Goal: Task Accomplishment & Management: Manage account settings

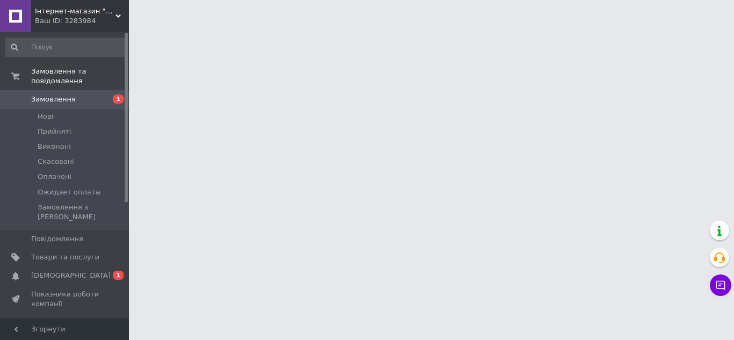
click at [79, 271] on span "[DEMOGRAPHIC_DATA]" at bounding box center [65, 276] width 68 height 10
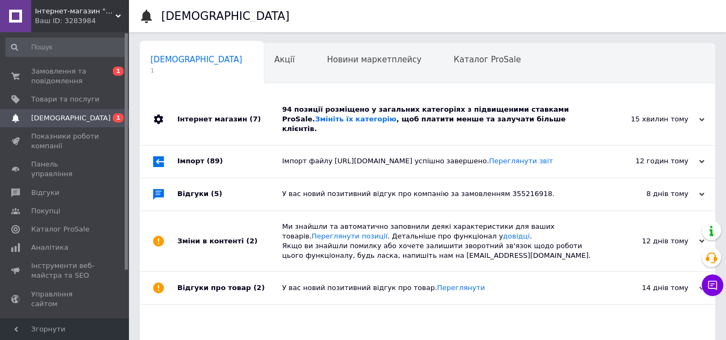
click at [389, 114] on div "94 позиції розміщено у загальних категоріях з підвищеними ставками ProSale. Змі…" at bounding box center [439, 120] width 315 height 30
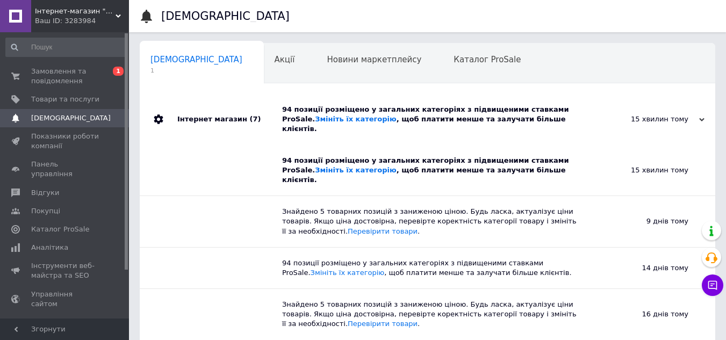
click at [389, 114] on div "94 позиції розміщено у загальних категоріях з підвищеними ставками ProSale. Змі…" at bounding box center [439, 120] width 315 height 30
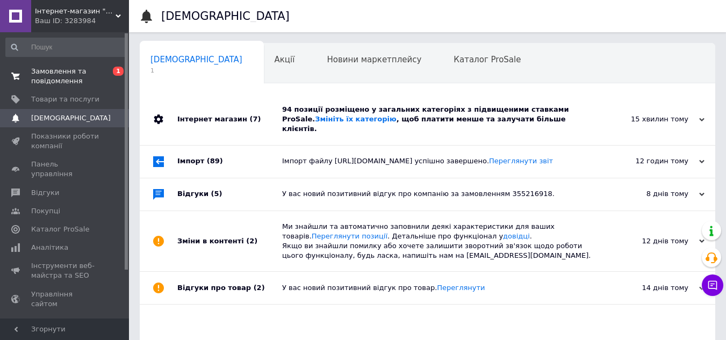
click at [50, 68] on span "Замовлення та повідомлення" at bounding box center [65, 76] width 68 height 19
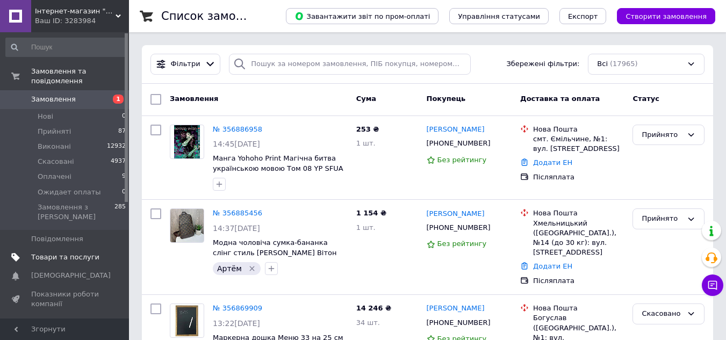
click at [71, 252] on span "Товари та послуги" at bounding box center [65, 257] width 68 height 10
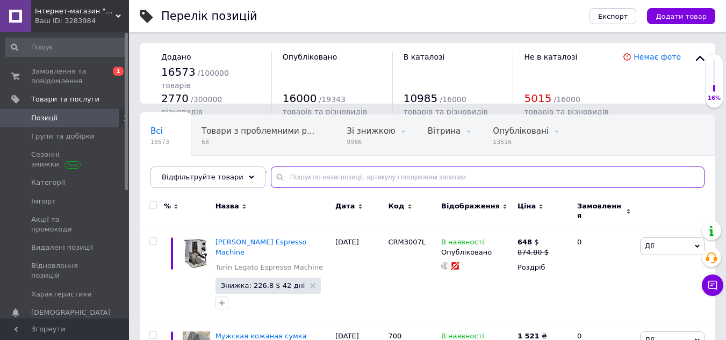
click at [306, 181] on input "text" at bounding box center [487, 176] width 433 height 21
paste input "1670"
type input "1670"
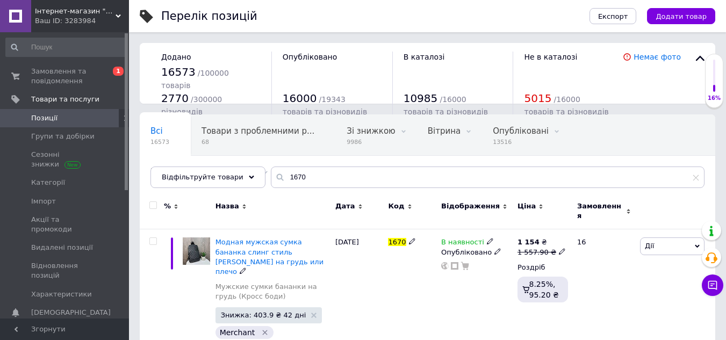
click at [269, 238] on span "Модная мужская сумка бананка слинг стиль Луи Витон на грудь или плечо" at bounding box center [269, 257] width 108 height 38
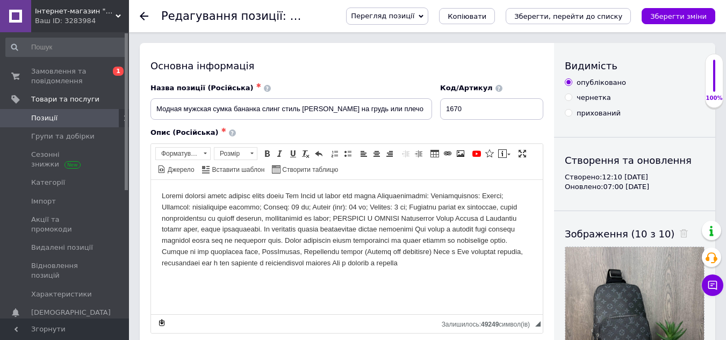
drag, startPoint x: 427, startPoint y: 19, endPoint x: 430, endPoint y: 28, distance: 9.0
click at [414, 19] on span "Перегляд позиції" at bounding box center [382, 16] width 63 height 8
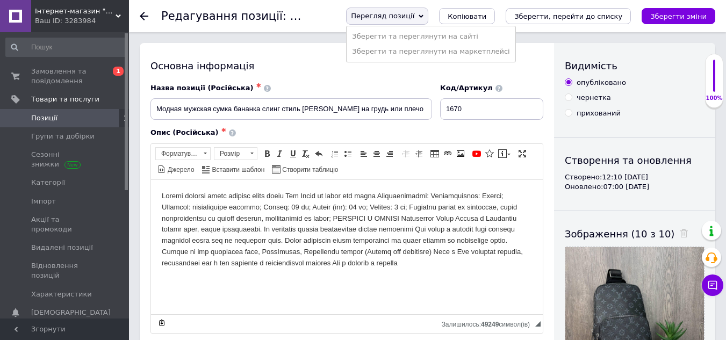
click at [432, 33] on li "Зберегти та переглянути на сайті" at bounding box center [430, 36] width 168 height 15
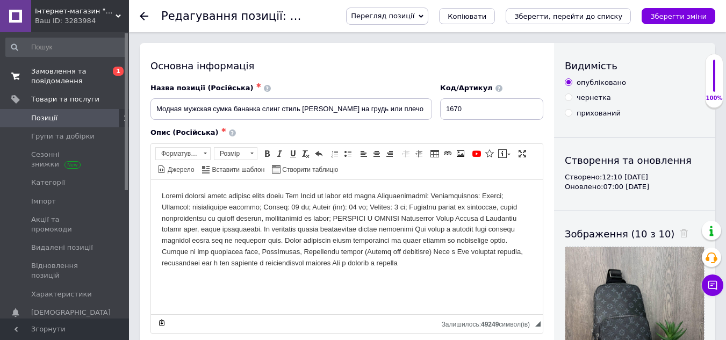
click at [53, 76] on span "Замовлення та повідомлення" at bounding box center [65, 76] width 68 height 19
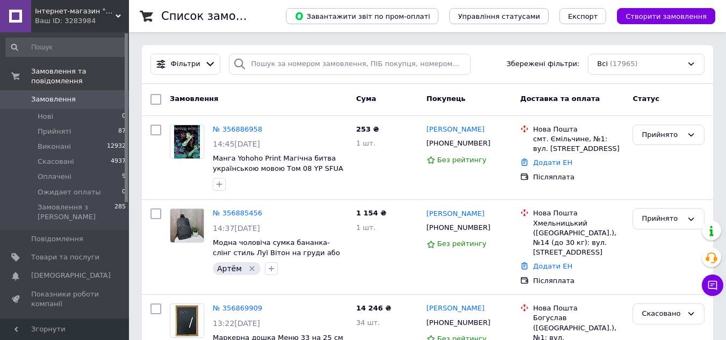
drag, startPoint x: 72, startPoint y: 240, endPoint x: 183, endPoint y: 238, distance: 111.2
click at [72, 252] on span "Товари та послуги" at bounding box center [65, 257] width 68 height 10
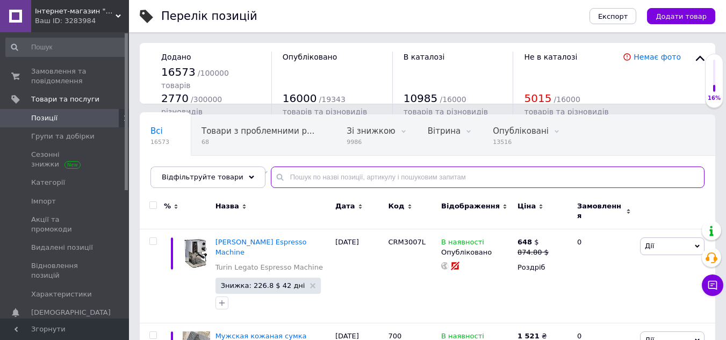
click at [320, 176] on input "text" at bounding box center [487, 176] width 433 height 21
click at [315, 182] on input "text" at bounding box center [487, 176] width 433 height 21
paste input "3815"
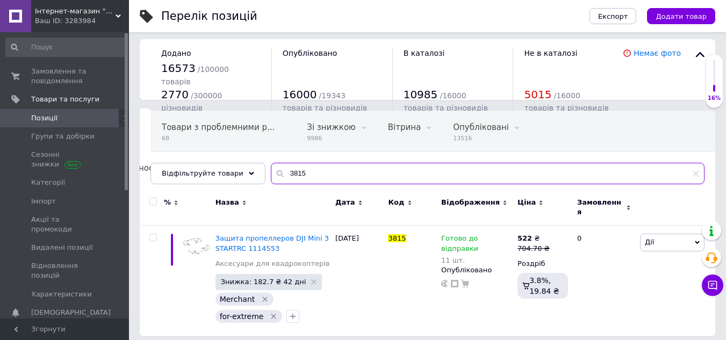
scroll to position [4, 0]
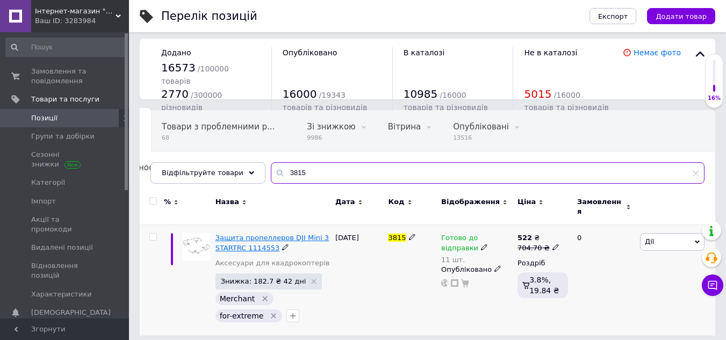
type input "3815"
click at [255, 234] on span "Защита пропеллеров DJI Mini 3 STARTRC 1114553" at bounding box center [271, 243] width 113 height 18
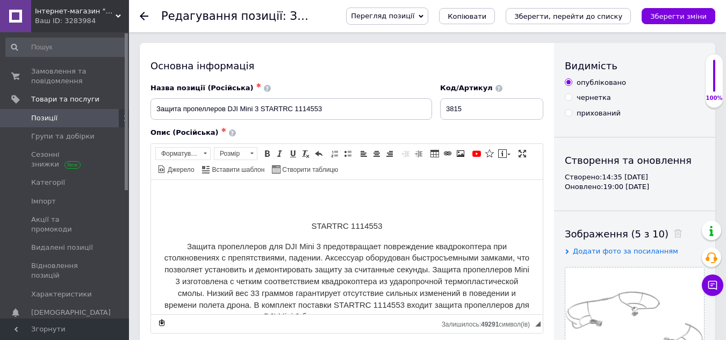
click at [428, 15] on span "Перегляд позиції" at bounding box center [387, 16] width 82 height 17
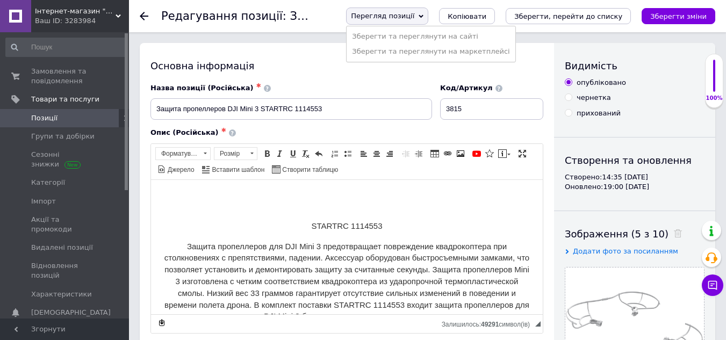
click at [446, 28] on ul "Зберегти та переглянути на сайті Зберегти та переглянути на маркетплейсі" at bounding box center [430, 44] width 169 height 37
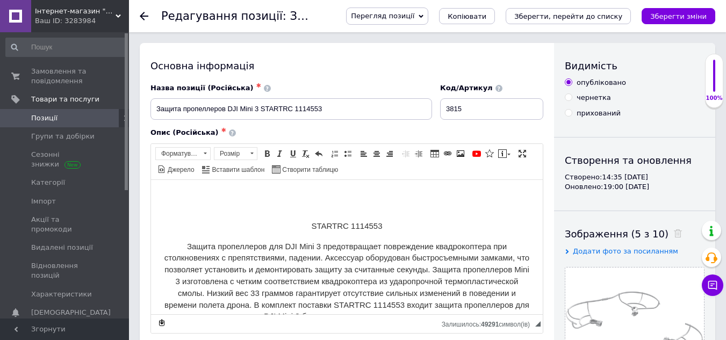
click at [414, 13] on span "Перегляд позиції" at bounding box center [382, 16] width 63 height 8
click at [439, 36] on li "Зберегти та переглянути на сайті" at bounding box center [430, 36] width 168 height 15
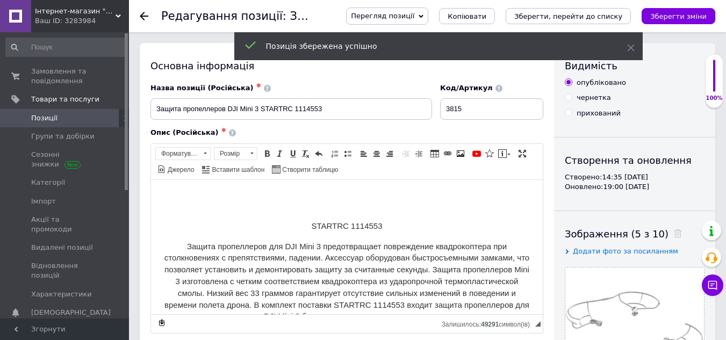
drag, startPoint x: 58, startPoint y: 75, endPoint x: 189, endPoint y: 42, distance: 135.1
click at [59, 74] on span "Замовлення та повідомлення" at bounding box center [65, 76] width 68 height 19
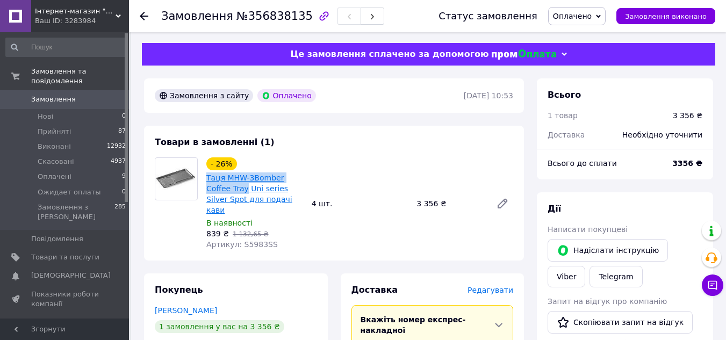
drag, startPoint x: 206, startPoint y: 176, endPoint x: 220, endPoint y: 187, distance: 17.9
click at [220, 187] on div "Таця MHW-3Bomber Coffee Tray Uni series Silver Spot для подачі кави" at bounding box center [254, 193] width 99 height 45
copy link "Таця MHW-3Bomber Coffee Tray"
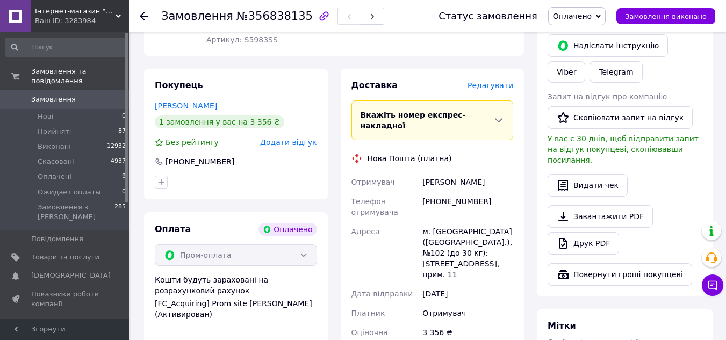
scroll to position [215, 0]
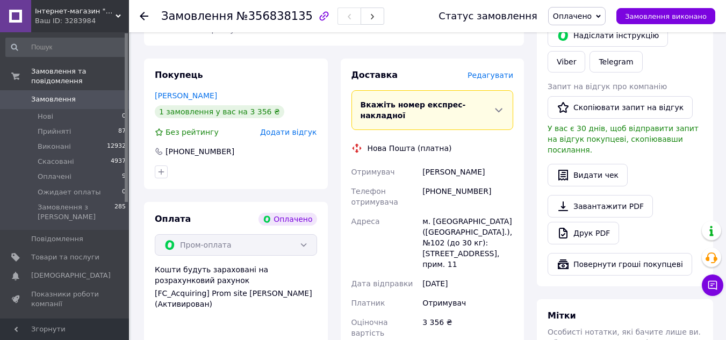
click at [458, 162] on div "[PERSON_NAME]" at bounding box center [467, 171] width 95 height 19
click at [461, 182] on div "[PHONE_NUMBER]" at bounding box center [467, 197] width 95 height 30
copy div "380730682001"
drag, startPoint x: 476, startPoint y: 147, endPoint x: 416, endPoint y: 149, distance: 59.6
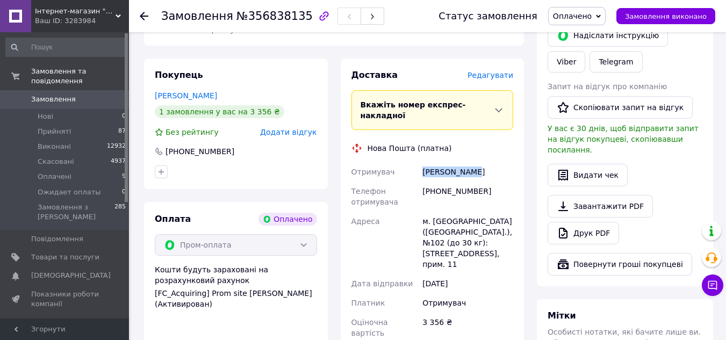
click at [416, 162] on div "Отримувач [PERSON_NAME] Телефон отримувача [PHONE_NUMBER] Адреса м. [GEOGRAPHIC…" at bounding box center [432, 252] width 166 height 180
copy div "Отримувач [PERSON_NAME]"
click at [439, 212] on div "м. [GEOGRAPHIC_DATA] ([GEOGRAPHIC_DATA].), №102 (до 30 кг): [STREET_ADDRESS], п…" at bounding box center [467, 243] width 95 height 62
copy div "[GEOGRAPHIC_DATA]"
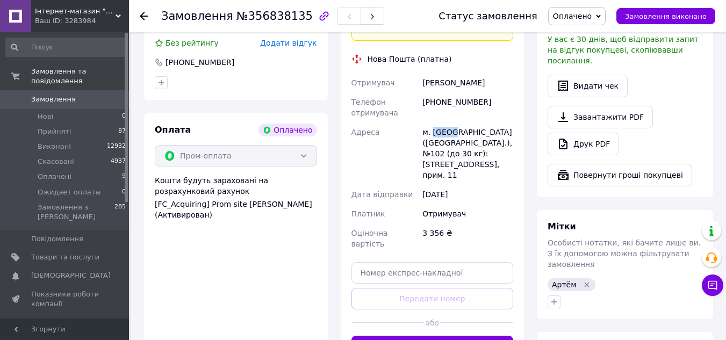
scroll to position [322, 0]
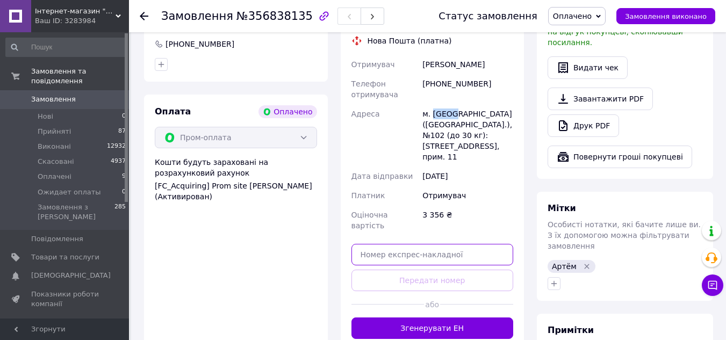
click at [404, 244] on input "text" at bounding box center [432, 254] width 162 height 21
paste input "20451225186879"
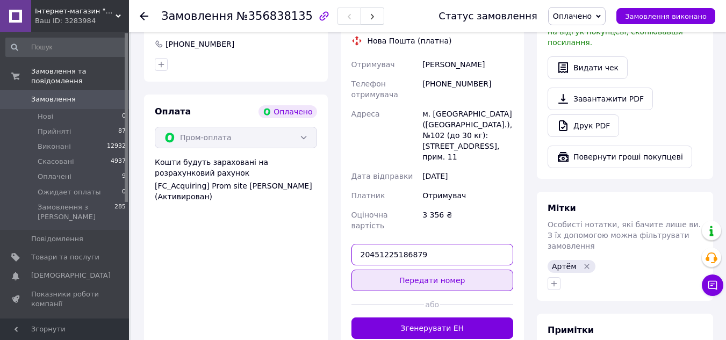
type input "20451225186879"
click at [423, 270] on button "Передати номер" at bounding box center [432, 280] width 162 height 21
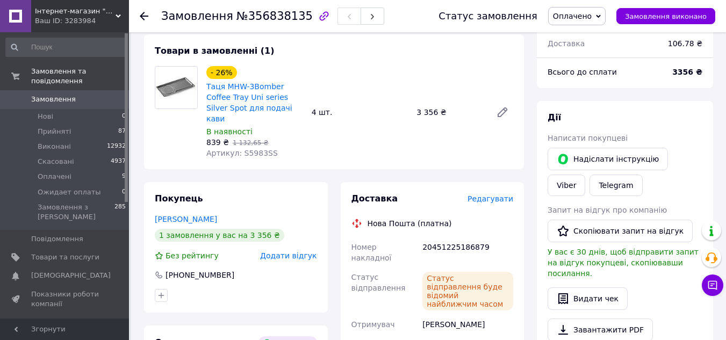
scroll to position [0, 0]
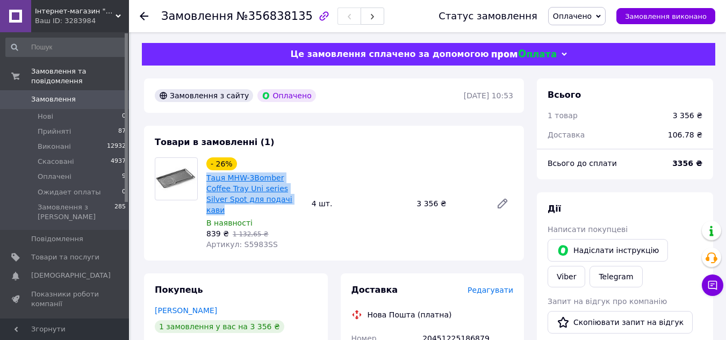
drag, startPoint x: 269, startPoint y: 200, endPoint x: 224, endPoint y: 180, distance: 48.6
click at [207, 179] on span "Таця MHW-3Bomber Coffee Tray Uni series Silver Spot для подачі кави" at bounding box center [254, 193] width 97 height 43
copy link "Таця MHW-3Bomber Coffee Tray Uni series Silver Spot для подачі кави"
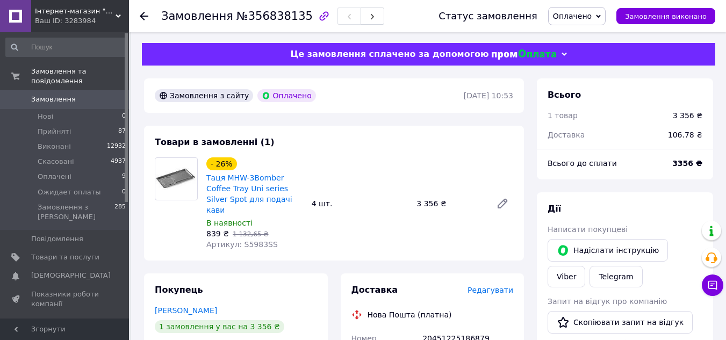
click at [447, 141] on div "Товари в замовленні (1) - 26% Таця MHW-3Bomber Coffee Tray Uni series Silver Sp…" at bounding box center [334, 193] width 380 height 135
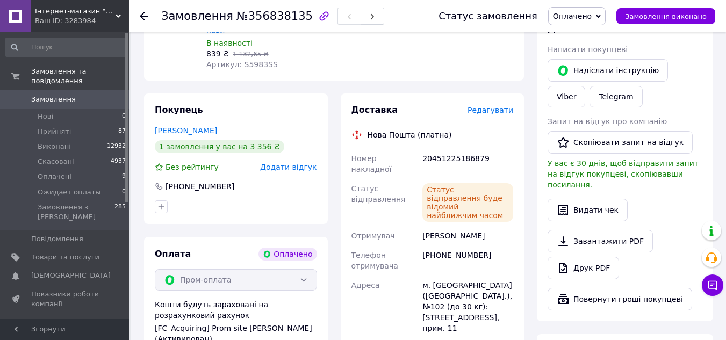
scroll to position [215, 0]
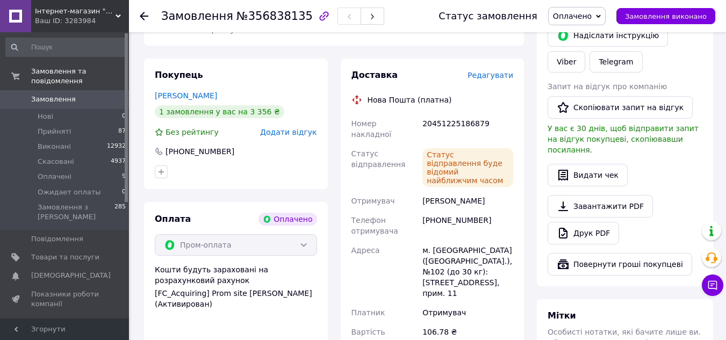
click at [465, 211] on div "[PHONE_NUMBER]" at bounding box center [467, 226] width 95 height 30
copy div "380730682001"
drag, startPoint x: 482, startPoint y: 170, endPoint x: 417, endPoint y: 171, distance: 65.0
click at [417, 171] on div "Номер накладної 20451225186879 Статус відправлення Статус відправлення буде від…" at bounding box center [432, 233] width 166 height 238
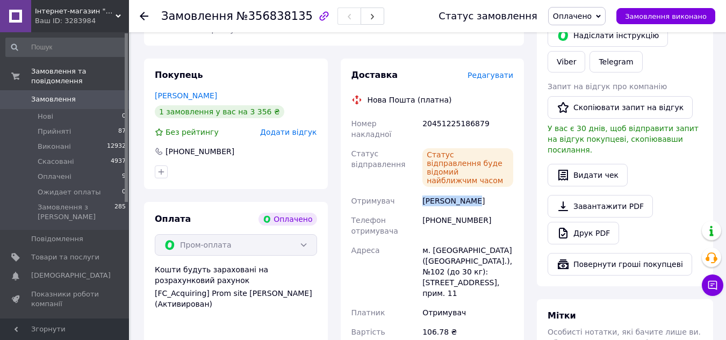
copy div "Отримувач [PERSON_NAME]"
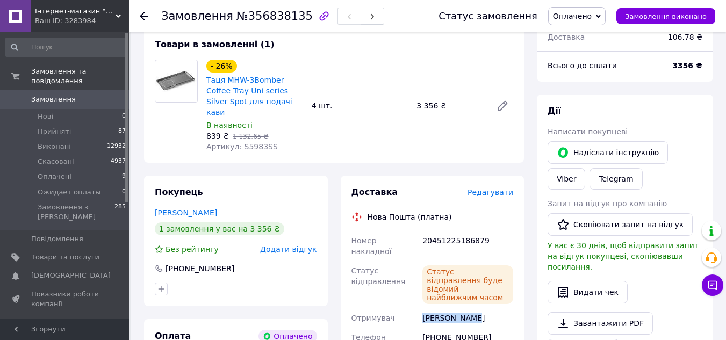
scroll to position [107, 0]
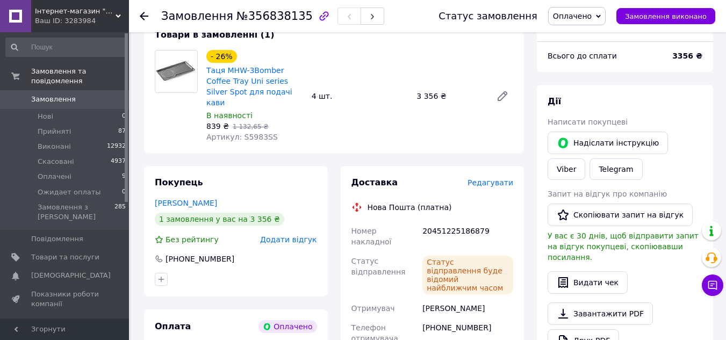
click at [476, 77] on div "- 26% Таця MHW-3Bomber Coffee Tray Uni series Silver Spot для подачі кави В ная…" at bounding box center [359, 96] width 315 height 97
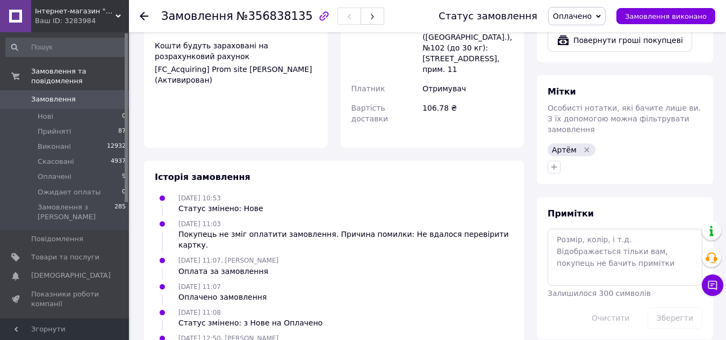
scroll to position [439, 0]
click at [612, 246] on textarea at bounding box center [624, 256] width 155 height 57
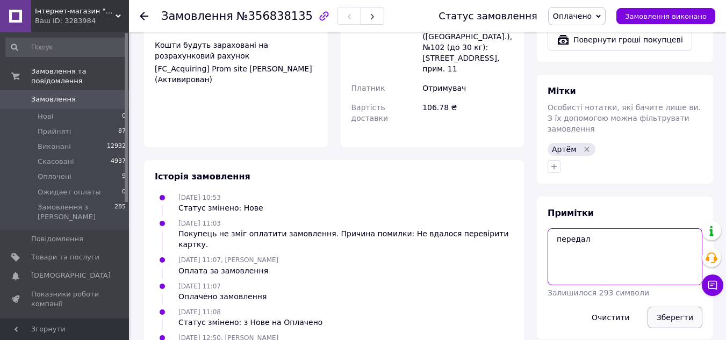
type textarea "передал"
click at [673, 307] on button "Зберегти" at bounding box center [674, 317] width 55 height 21
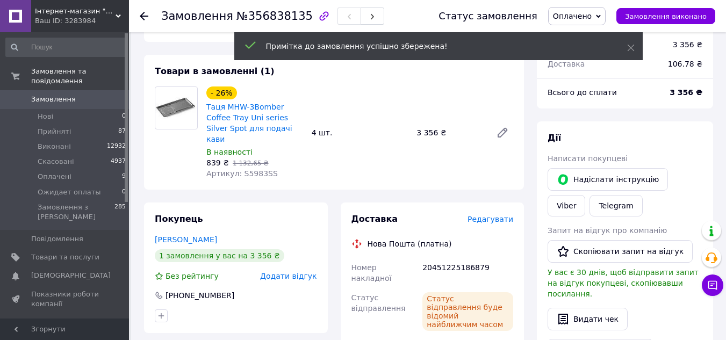
scroll to position [10, 0]
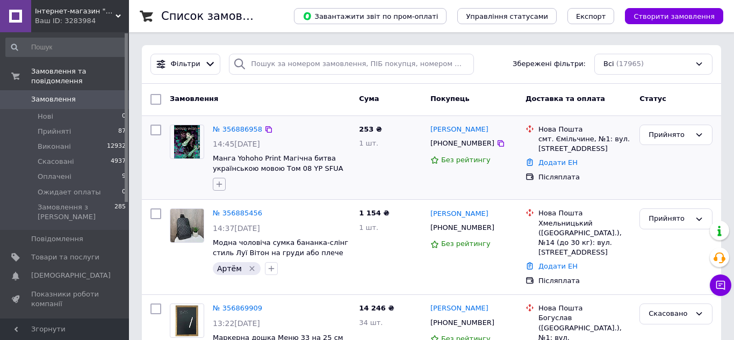
click at [220, 186] on icon "button" at bounding box center [219, 184] width 9 height 9
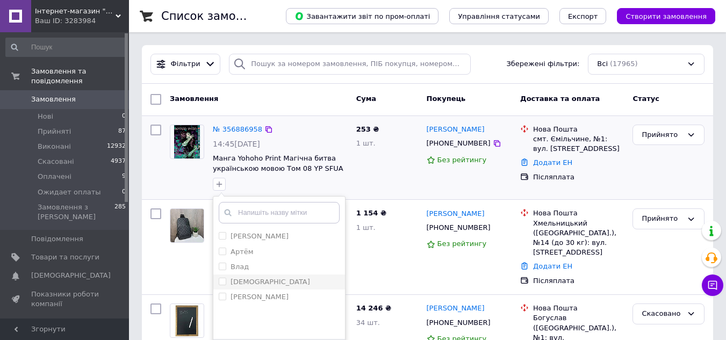
drag, startPoint x: 220, startPoint y: 251, endPoint x: 241, endPoint y: 280, distance: 36.5
click at [220, 252] on input "Артём" at bounding box center [222, 251] width 7 height 7
checkbox input "true"
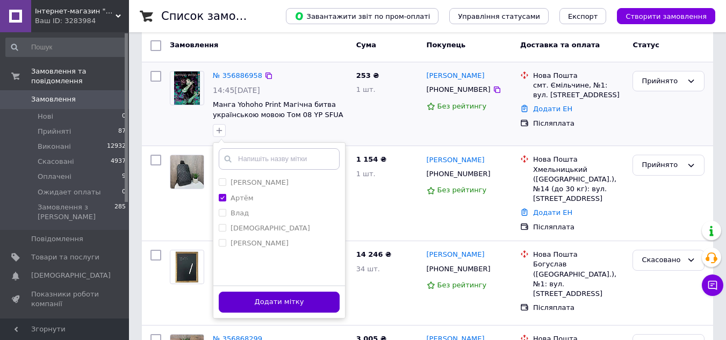
click at [292, 299] on button "Додати мітку" at bounding box center [279, 302] width 121 height 21
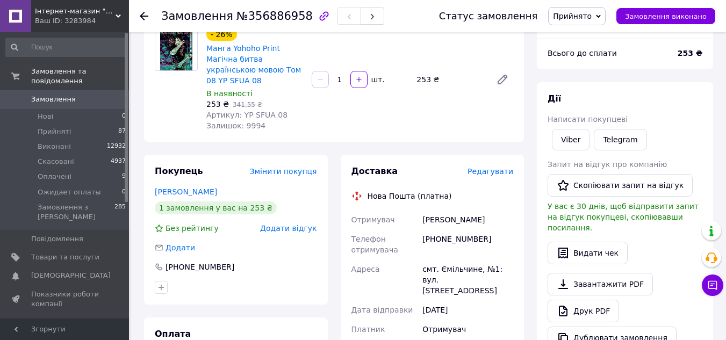
scroll to position [107, 0]
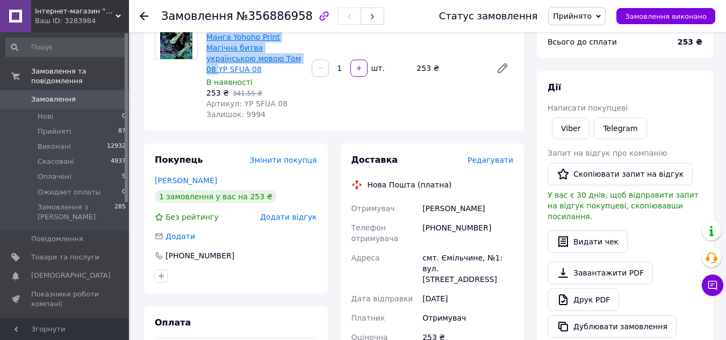
drag, startPoint x: 205, startPoint y: 35, endPoint x: 232, endPoint y: 56, distance: 33.7
click at [232, 56] on div "- 26% Манга Yohoho Print Магічна битва українською мовою Том 08 YP SFUA 08 В на…" at bounding box center [254, 67] width 105 height 107
copy link "Манга Yohoho Print Магічна битва українською мовою Том 08"
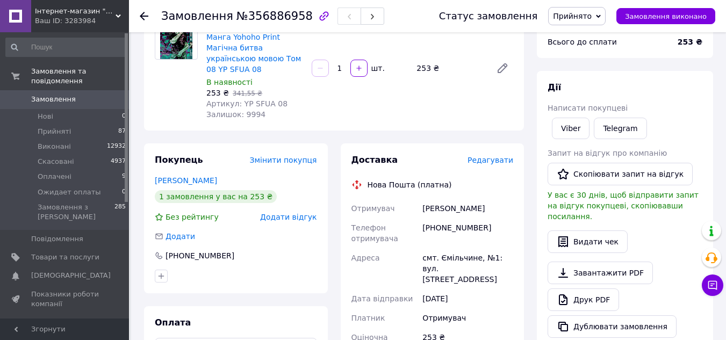
click at [461, 220] on div "[PHONE_NUMBER]" at bounding box center [467, 233] width 95 height 30
copy div "380960398779"
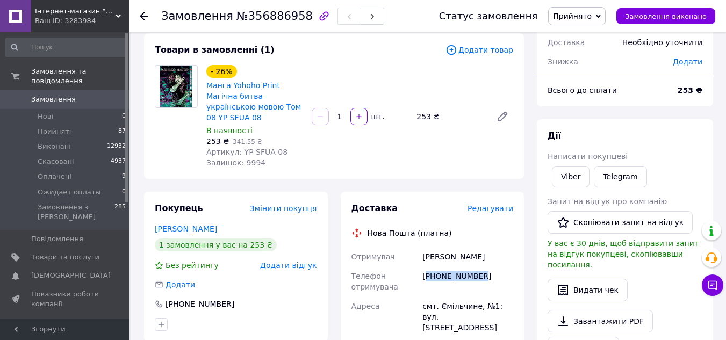
scroll to position [0, 0]
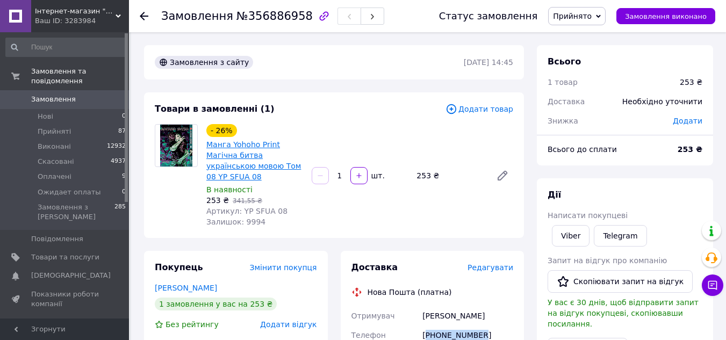
click at [255, 159] on link "Манга Yohoho Print Магічна битва українською мовою Том 08 YP SFUA 08" at bounding box center [253, 160] width 95 height 41
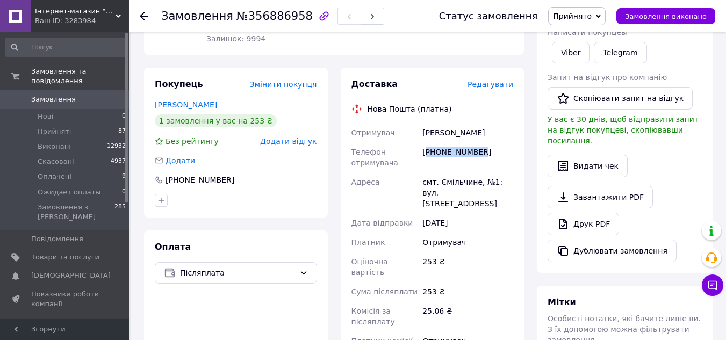
scroll to position [215, 0]
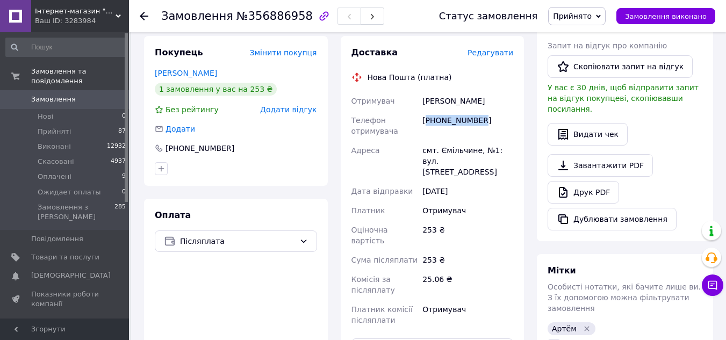
drag, startPoint x: 352, startPoint y: 89, endPoint x: 498, endPoint y: 148, distance: 157.1
click at [498, 148] on div "Отримувач Боровик Ірина Телефон отримувача +380960398779 Адреса смт. Ємільчине,…" at bounding box center [432, 210] width 166 height 238
copy div "Отримувач Боровик Ірина Телефон отримувача +380960398779 Адреса смт. Ємільчине,…"
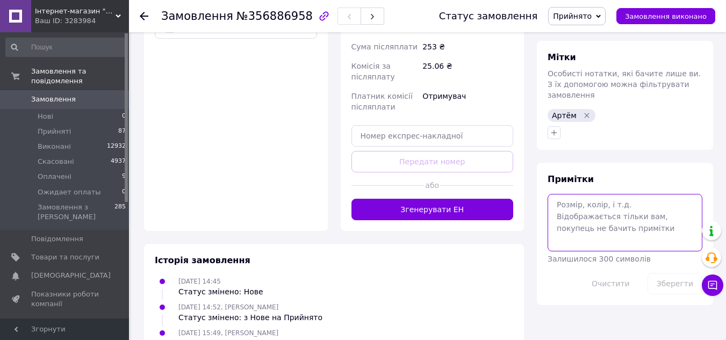
click at [611, 226] on textarea at bounding box center [624, 222] width 155 height 57
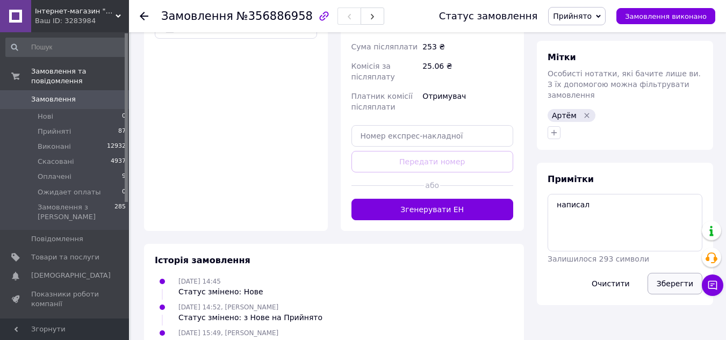
click at [675, 273] on button "Зберегти" at bounding box center [674, 283] width 55 height 21
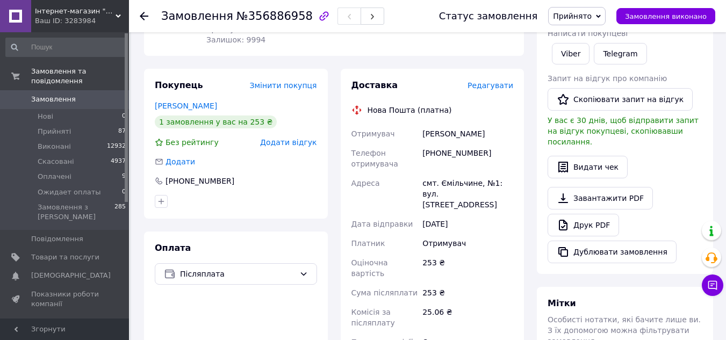
scroll to position [159, 0]
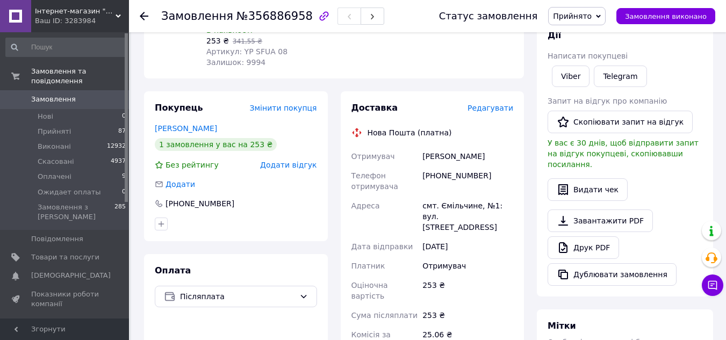
click at [463, 166] on div "[PHONE_NUMBER]" at bounding box center [467, 181] width 95 height 30
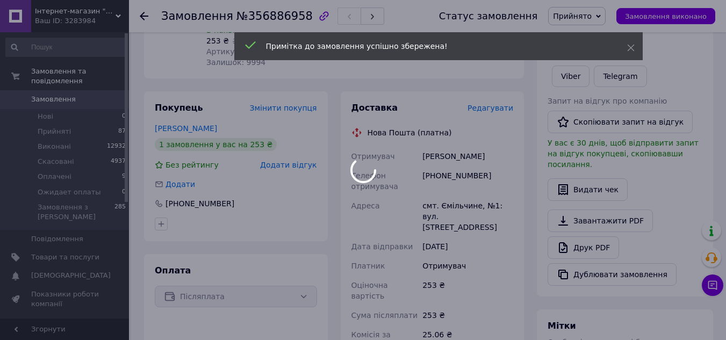
click at [463, 166] on div at bounding box center [363, 170] width 726 height 340
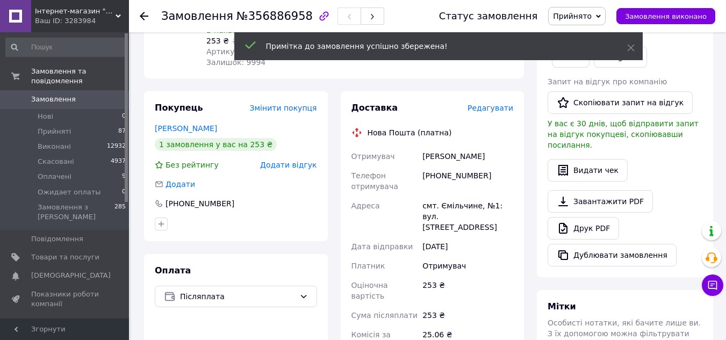
click at [457, 166] on div "[PHONE_NUMBER]" at bounding box center [467, 181] width 95 height 30
copy div "380960398779"
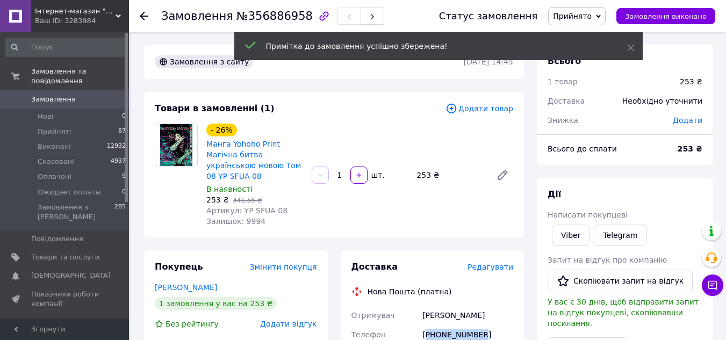
scroll to position [0, 0]
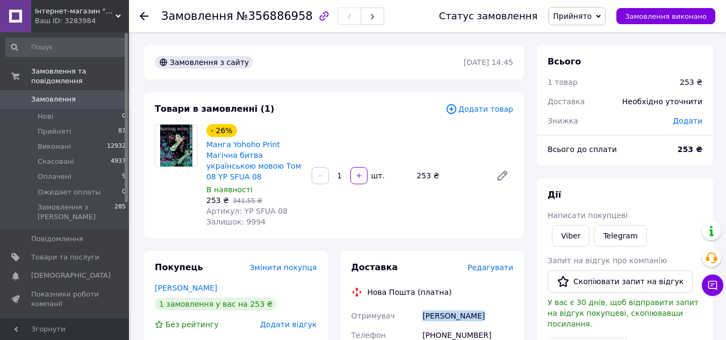
drag, startPoint x: 484, startPoint y: 299, endPoint x: 418, endPoint y: 305, distance: 66.9
copy div "Отримувач Боровик Ірина"
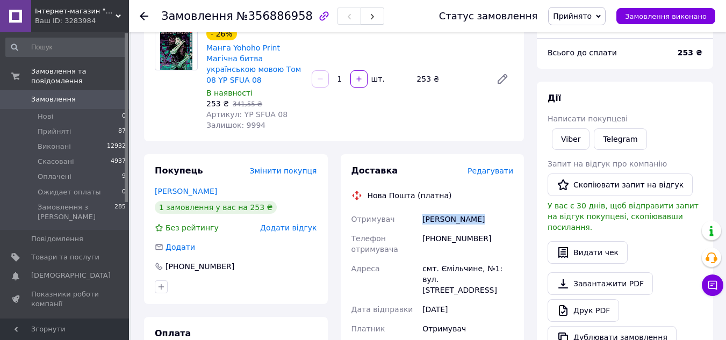
scroll to position [107, 0]
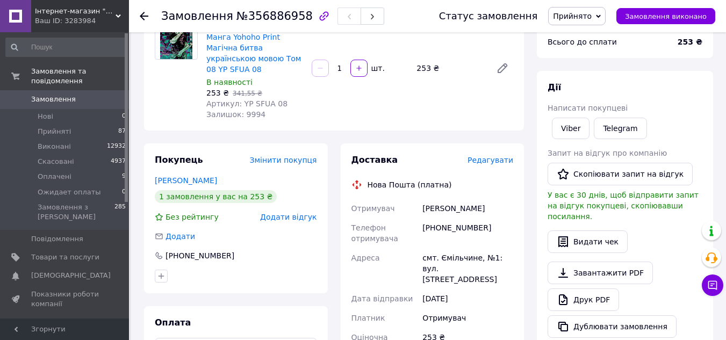
click at [460, 248] on div "смт. Ємільчине, №1: вул. [STREET_ADDRESS]" at bounding box center [467, 268] width 95 height 41
copy div "Ємільчине"
drag, startPoint x: 487, startPoint y: 216, endPoint x: 420, endPoint y: 219, distance: 66.6
click at [420, 219] on div "[PHONE_NUMBER]" at bounding box center [467, 233] width 95 height 30
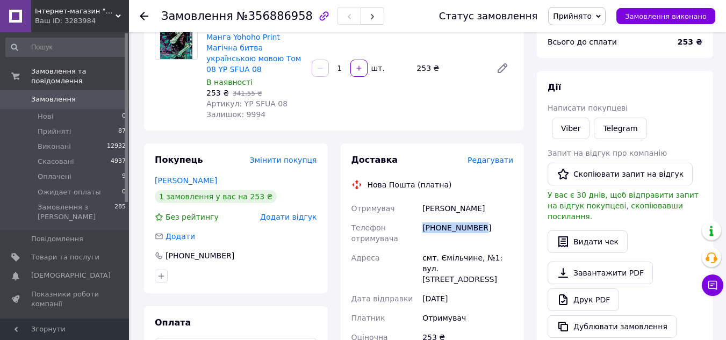
copy div "[PHONE_NUMBER]"
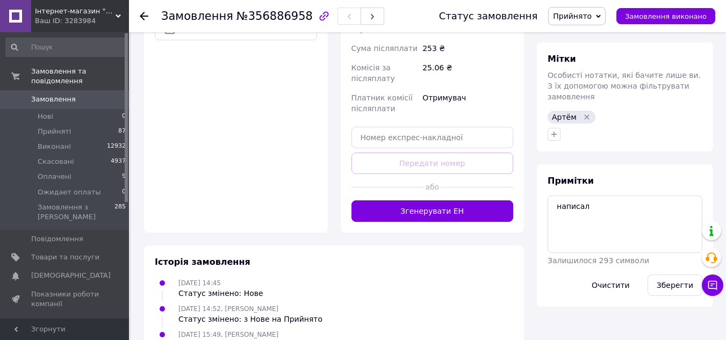
scroll to position [430, 0]
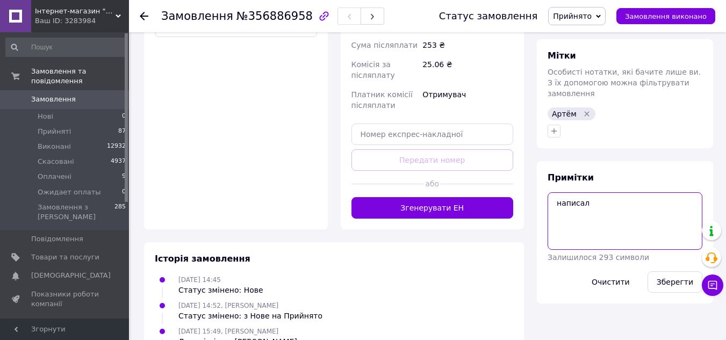
click at [616, 195] on textarea "написал" at bounding box center [624, 220] width 155 height 57
paste textarea "356900792"
type textarea "написал 356900792"
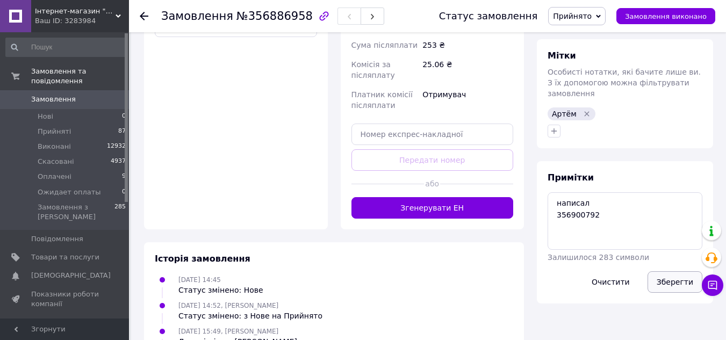
click at [674, 271] on button "Зберегти" at bounding box center [674, 281] width 55 height 21
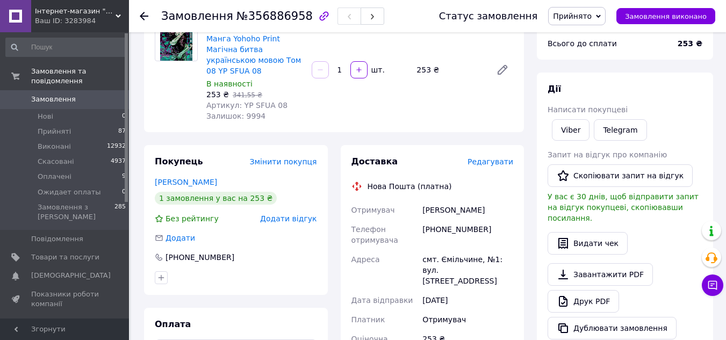
scroll to position [0, 0]
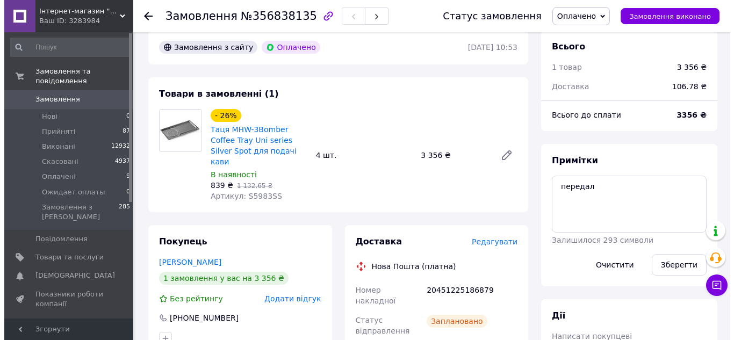
scroll to position [63, 0]
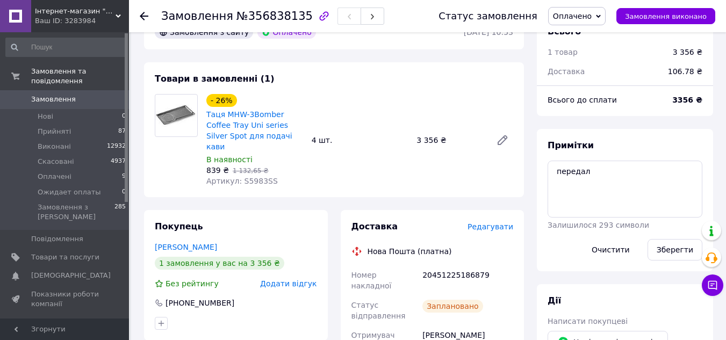
click at [491, 222] on span "Редагувати" at bounding box center [490, 226] width 46 height 9
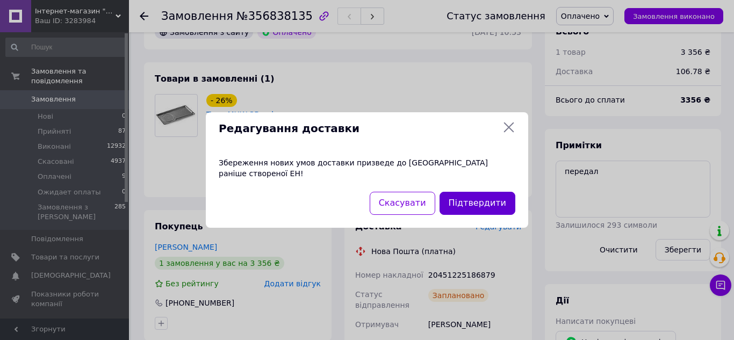
click at [483, 197] on button "Підтвердити" at bounding box center [477, 203] width 76 height 23
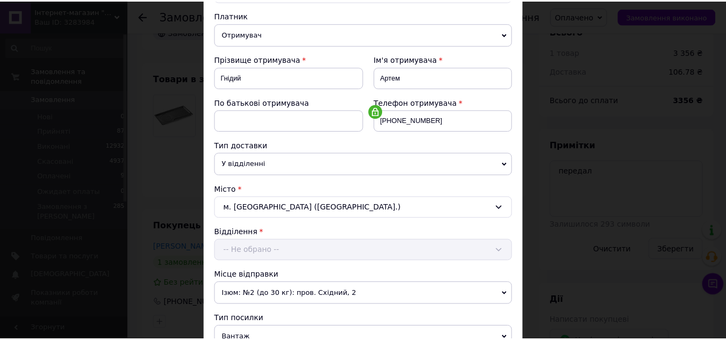
scroll to position [373, 0]
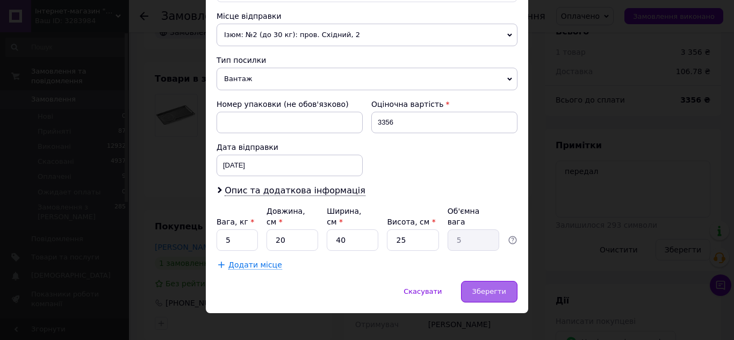
click at [488, 287] on span "Зберегти" at bounding box center [489, 291] width 34 height 8
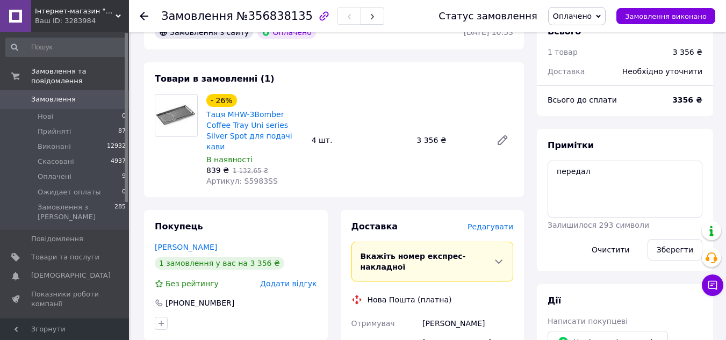
scroll to position [63, 0]
drag, startPoint x: 272, startPoint y: 110, endPoint x: 277, endPoint y: 111, distance: 5.4
click at [272, 111] on link "Таця MHW-3Bomber Coffee Tray Uni series Silver Spot для подачі кави" at bounding box center [249, 130] width 86 height 41
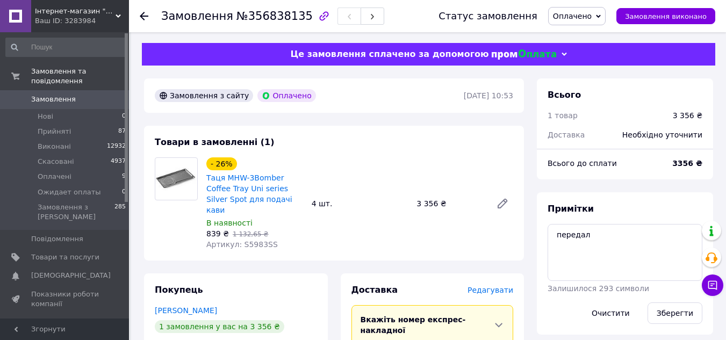
scroll to position [54, 0]
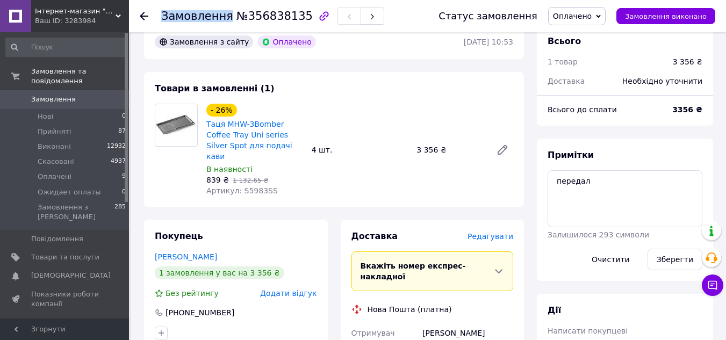
drag, startPoint x: 230, startPoint y: 16, endPoint x: 295, endPoint y: 20, distance: 64.6
click at [295, 20] on div "Замовлення №356838135" at bounding box center [272, 16] width 223 height 18
click at [387, 52] on div "Замовлення з сайту Оплачено 12.08.2025 | 10:53" at bounding box center [334, 42] width 380 height 34
drag, startPoint x: 205, startPoint y: 124, endPoint x: 301, endPoint y: 122, distance: 96.7
click at [301, 122] on div "- 26% Таця MHW-3Bomber Coffee Tray Uni series Silver Spot для подачі кави В ная…" at bounding box center [254, 149] width 105 height 97
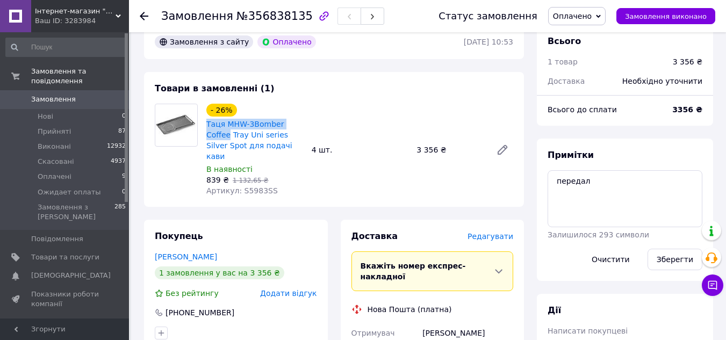
copy link "Таця MHW-3Bomber Coffee"
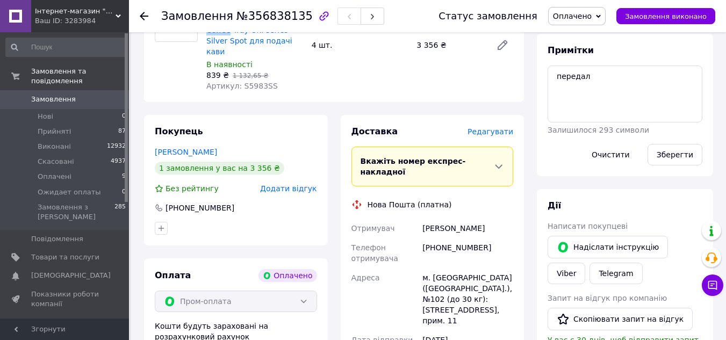
scroll to position [161, 0]
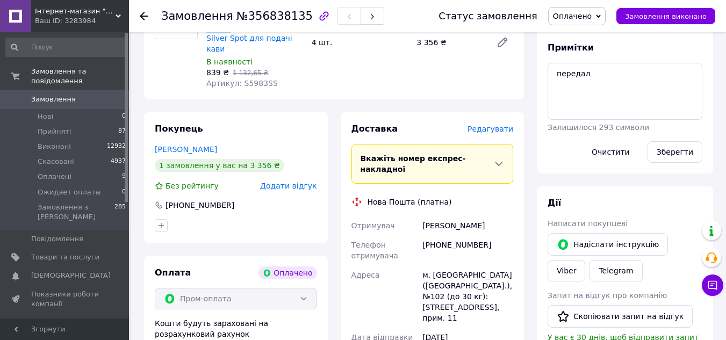
click at [461, 235] on div "[PHONE_NUMBER]" at bounding box center [467, 250] width 95 height 30
copy div "380730682001"
drag, startPoint x: 475, startPoint y: 202, endPoint x: 420, endPoint y: 202, distance: 54.8
click at [420, 216] on div "[PERSON_NAME]" at bounding box center [467, 225] width 95 height 19
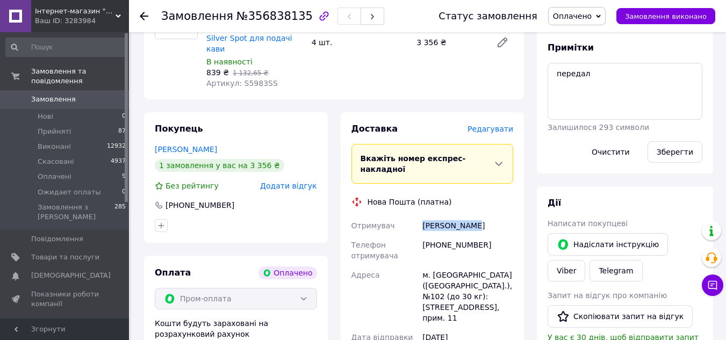
copy div "[PERSON_NAME]"
click at [439, 265] on div "м. [GEOGRAPHIC_DATA] ([GEOGRAPHIC_DATA].), №102 (до 30 кг): [STREET_ADDRESS], п…" at bounding box center [467, 296] width 95 height 62
copy div "Київ"
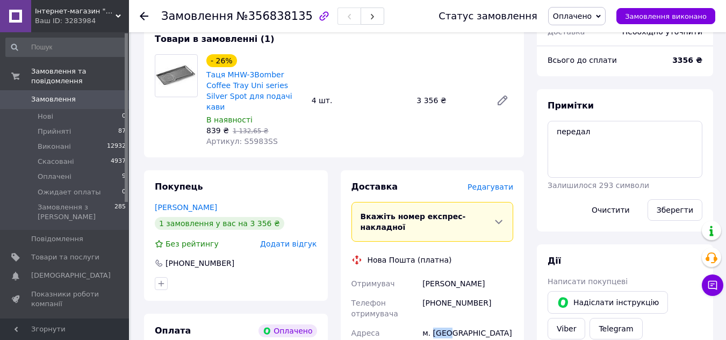
scroll to position [0, 0]
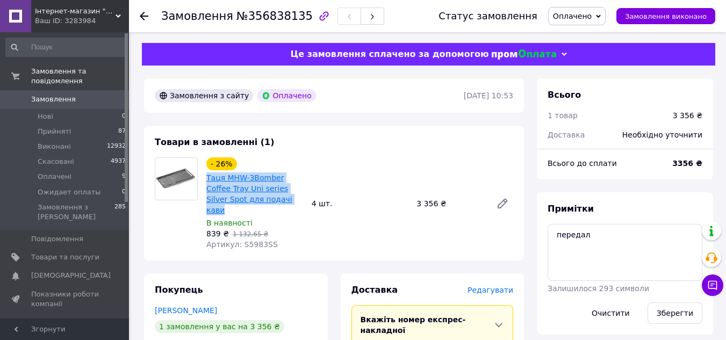
drag, startPoint x: 269, startPoint y: 201, endPoint x: 208, endPoint y: 180, distance: 64.7
click at [208, 180] on span "Таця MHW-3Bomber Coffee Tray Uni series Silver Spot для подачі кави" at bounding box center [254, 193] width 97 height 43
copy link "Таця MHW-3Bomber Coffee Tray Uni series Silver Spot для подачі кави"
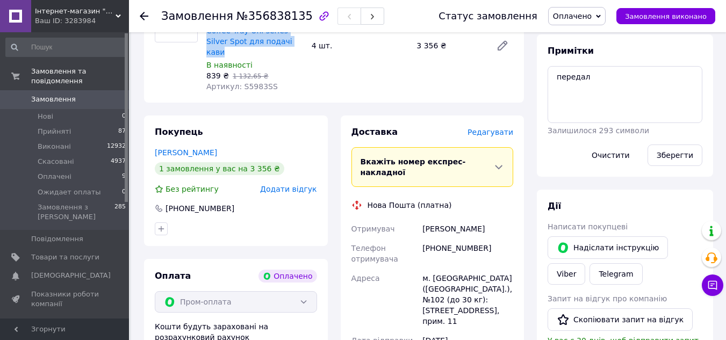
scroll to position [161, 0]
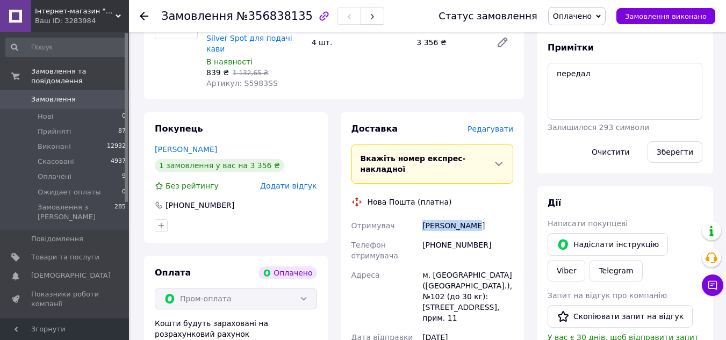
drag, startPoint x: 480, startPoint y: 199, endPoint x: 422, endPoint y: 203, distance: 58.1
click at [422, 216] on div "[PERSON_NAME]" at bounding box center [467, 225] width 95 height 19
copy div "[PERSON_NAME]"
click at [430, 82] on div "Товари в замовленні (1) - 26% Таця MHW-3Bomber Coffee Tray Uni series Silver Sp…" at bounding box center [334, 32] width 380 height 135
click at [452, 235] on div "[PHONE_NUMBER]" at bounding box center [467, 250] width 95 height 30
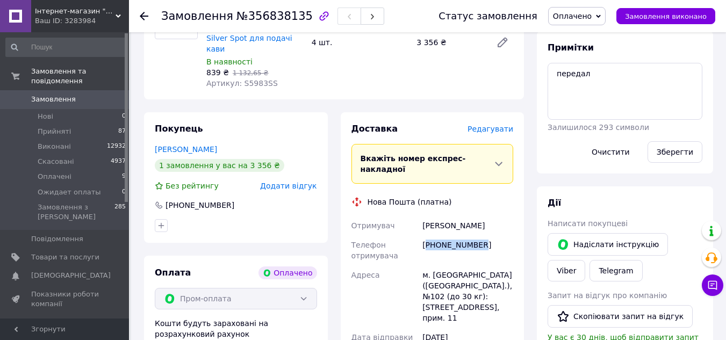
click at [452, 235] on div "[PHONE_NUMBER]" at bounding box center [467, 250] width 95 height 30
copy div "380730682001"
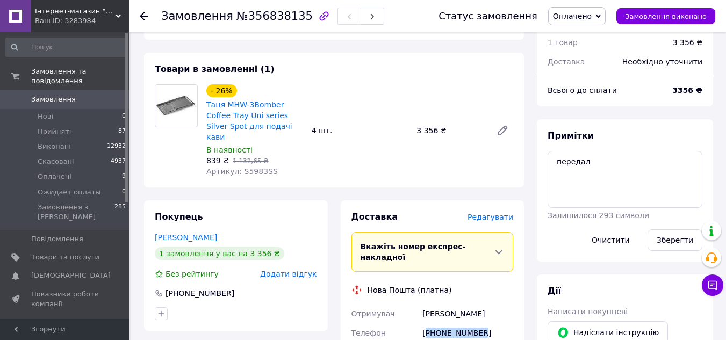
scroll to position [0, 0]
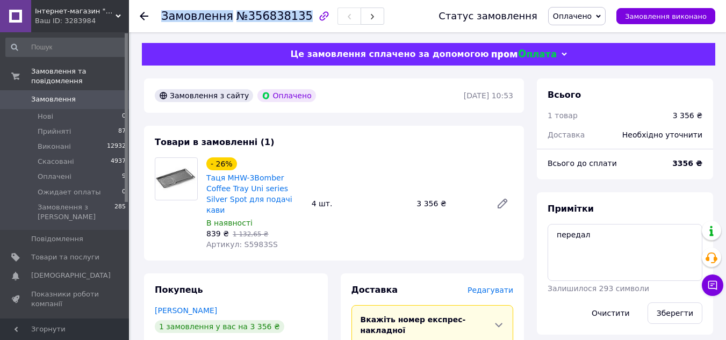
drag, startPoint x: 161, startPoint y: 16, endPoint x: 293, endPoint y: 19, distance: 132.1
click at [293, 19] on h1 "Замовлення №356838135" at bounding box center [236, 16] width 151 height 13
copy h1 "Замовлення №356838135"
click at [353, 99] on div "Замовлення з сайту Оплачено" at bounding box center [308, 95] width 311 height 17
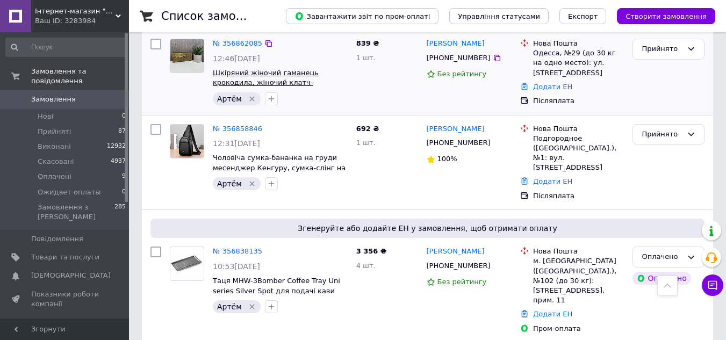
scroll to position [483, 0]
